Goal: Find specific page/section: Find specific page/section

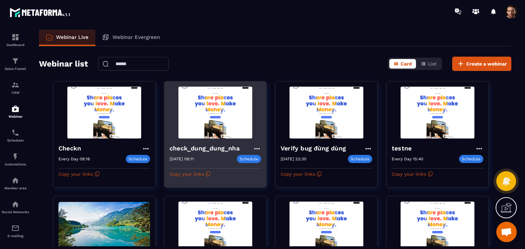
click at [256, 148] on icon at bounding box center [256, 148] width 5 height 1
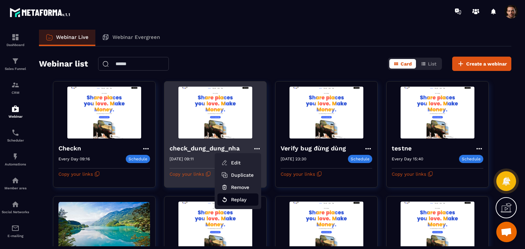
click at [234, 203] on button "Replay" at bounding box center [237, 200] width 41 height 12
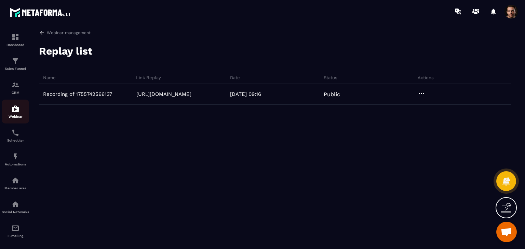
click at [12, 115] on div "Webinar" at bounding box center [15, 112] width 27 height 14
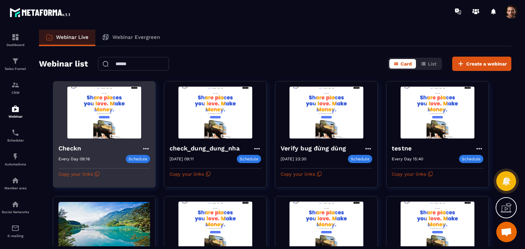
click at [143, 147] on icon at bounding box center [146, 149] width 8 height 8
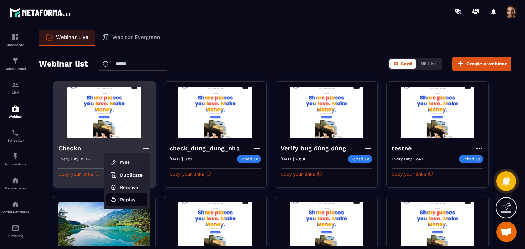
click at [123, 196] on button "Replay" at bounding box center [126, 200] width 41 height 12
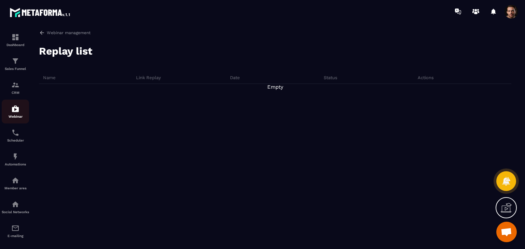
click at [13, 113] on img at bounding box center [15, 109] width 8 height 8
